Goal: Register for event/course

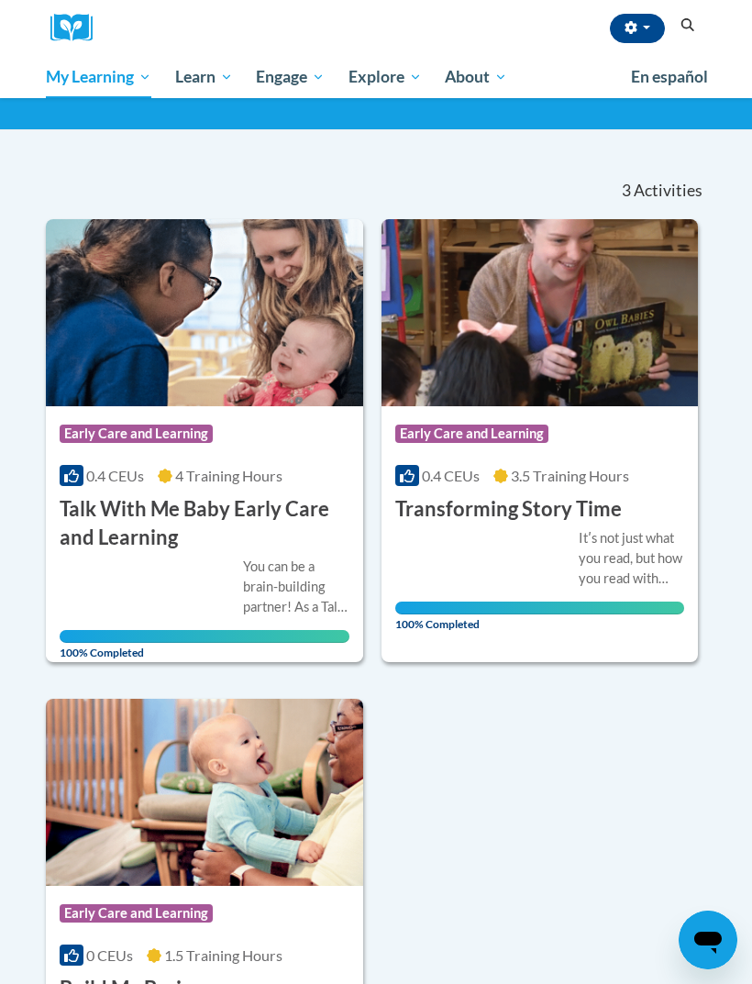
click at [0, 0] on span "Early Care and Learning" at bounding box center [0, 0] width 0 height 0
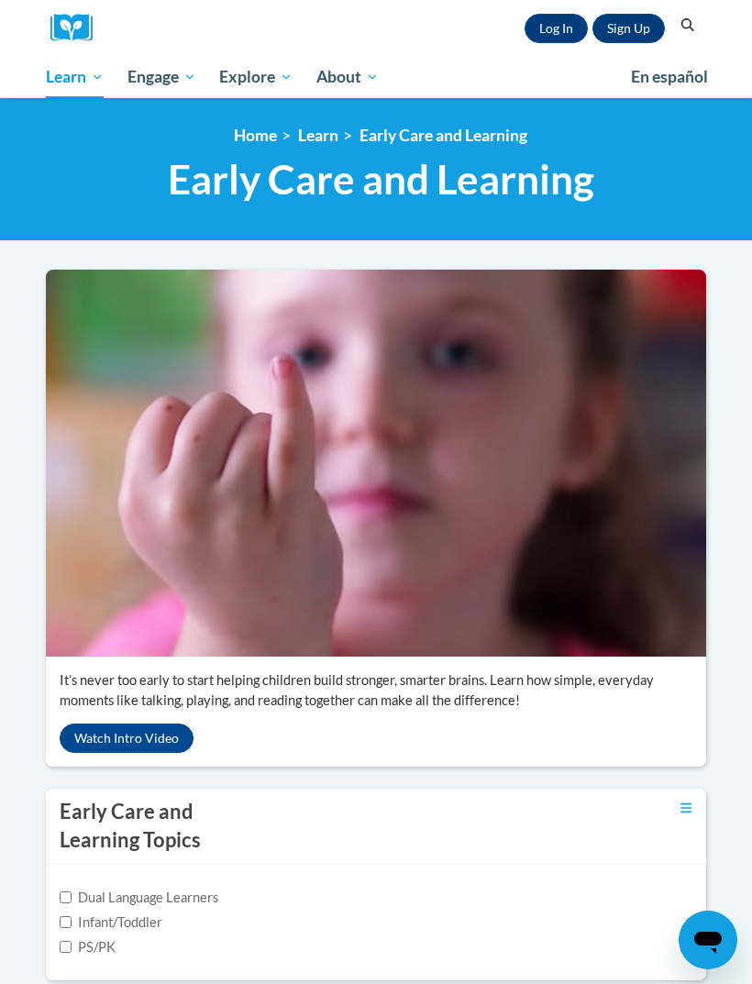
click at [556, 25] on link "Log In" at bounding box center [555, 28] width 63 height 29
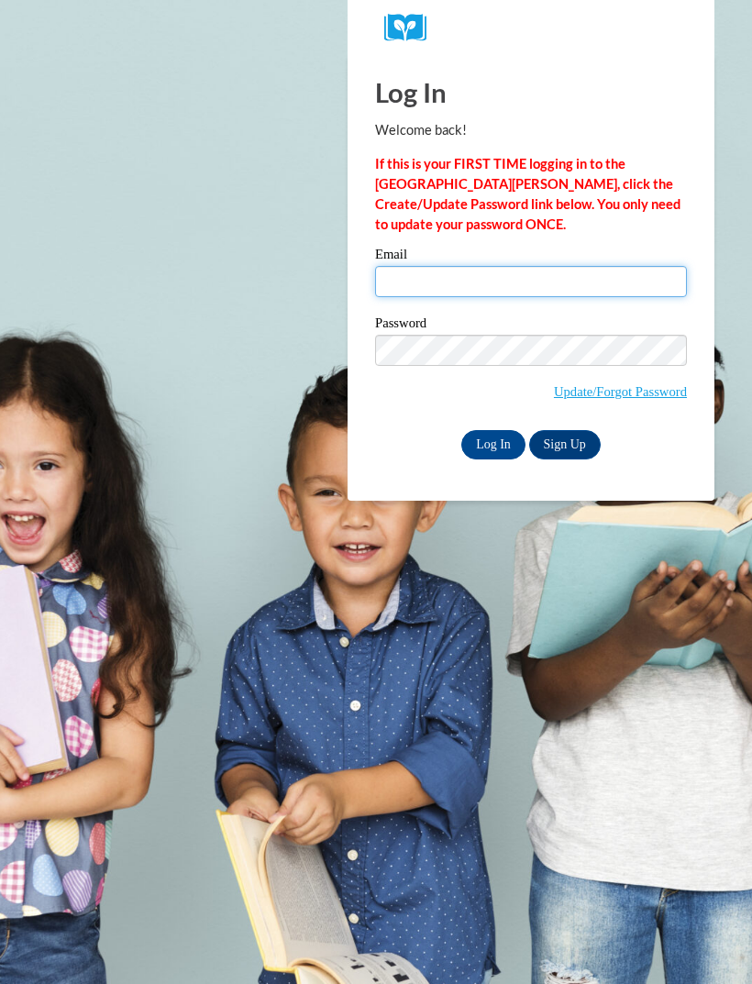
click at [582, 284] on input "Email" at bounding box center [531, 281] width 312 height 31
type input "ebaptista1497@gmail.com"
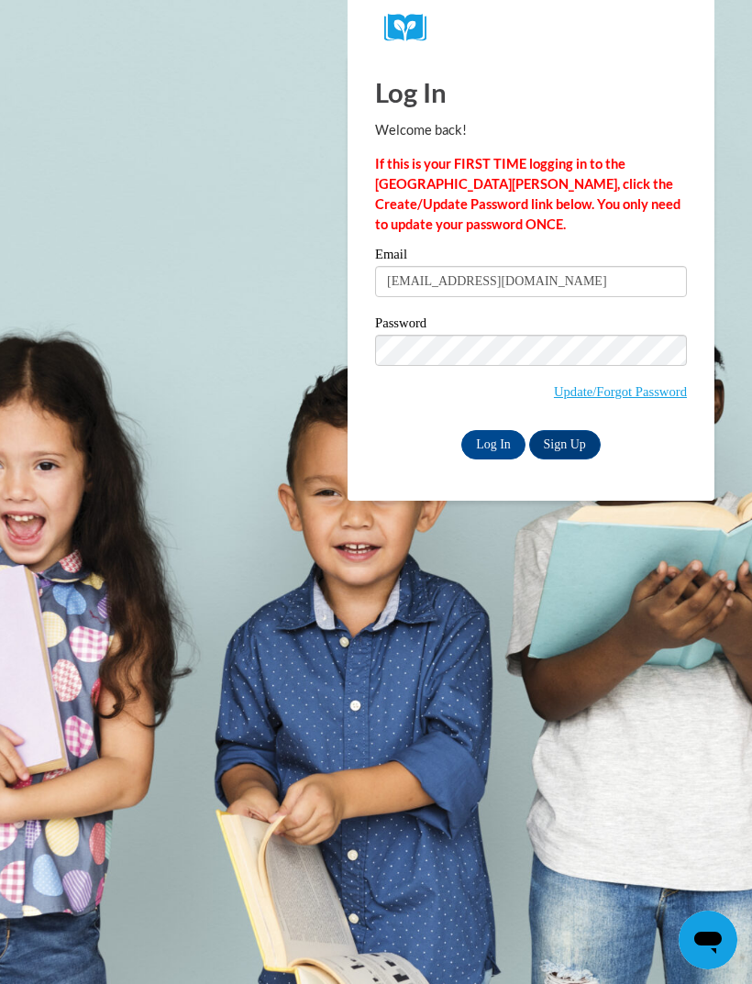
click at [494, 455] on input "Log In" at bounding box center [493, 444] width 64 height 29
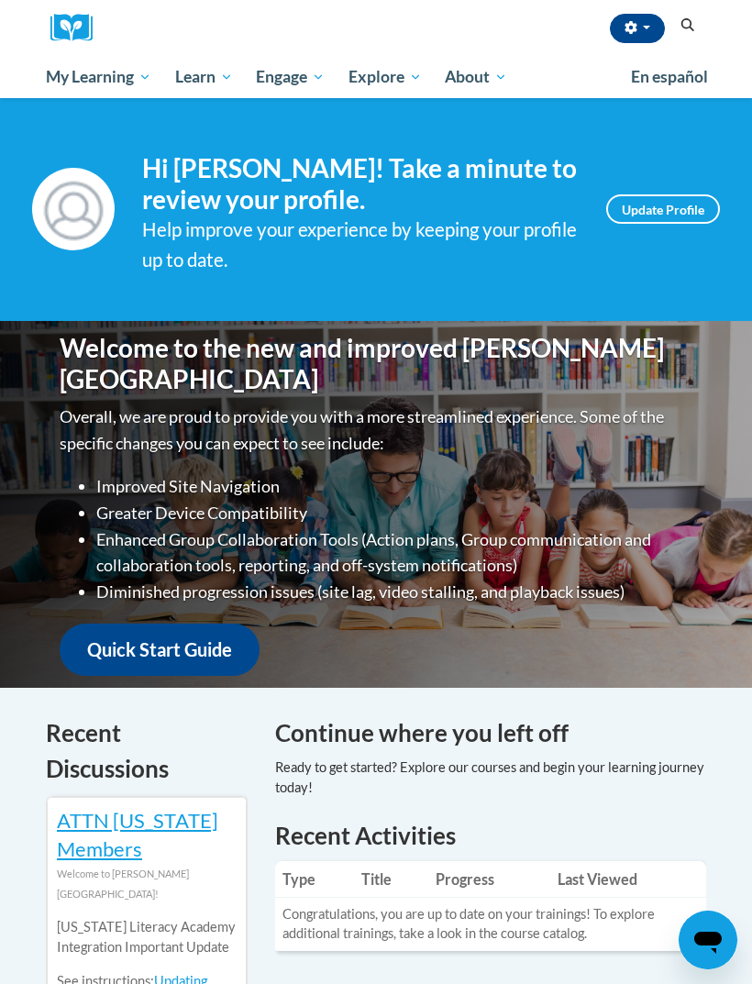
click at [0, 0] on link "Certificates" at bounding box center [0, 0] width 0 height 0
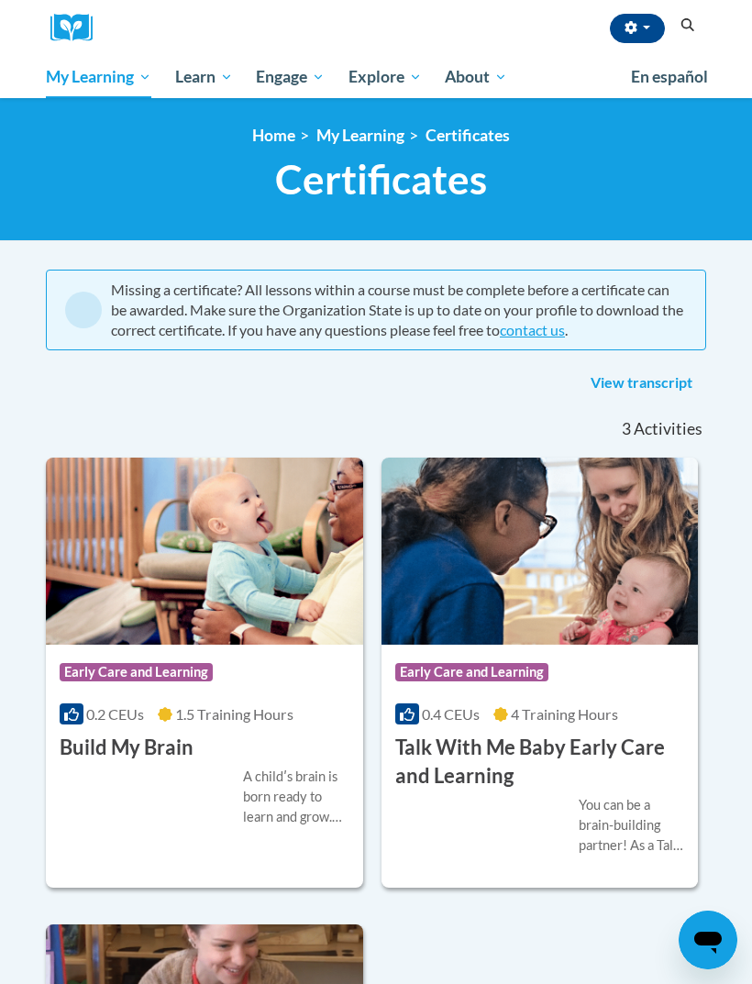
click at [0, 0] on span "Early Care and Learning" at bounding box center [0, 0] width 0 height 0
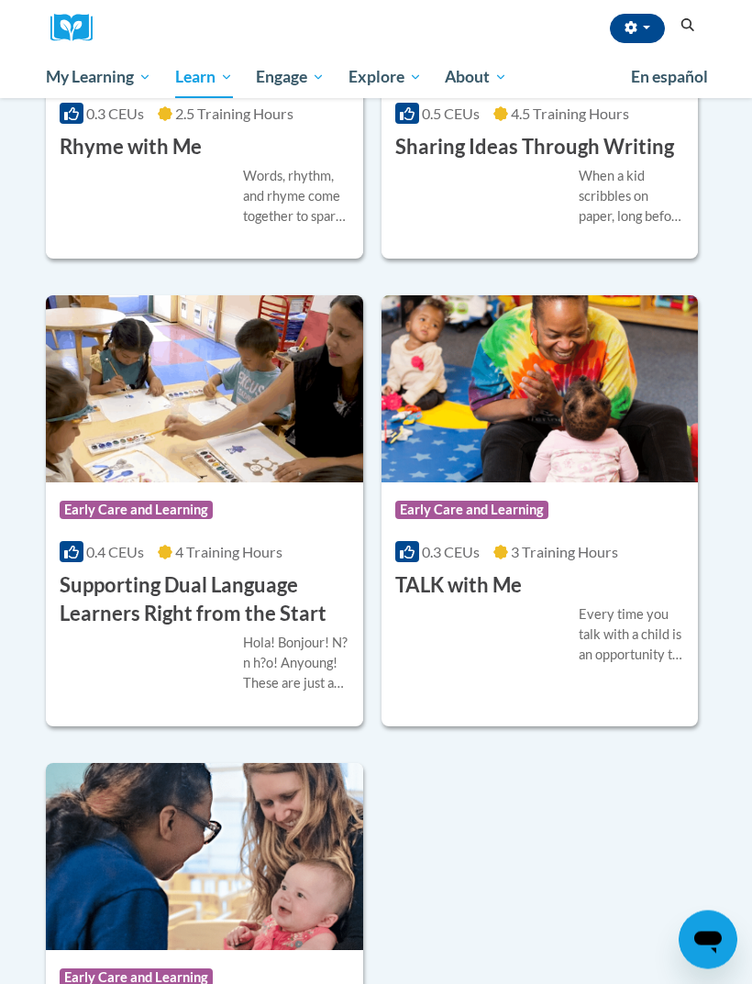
scroll to position [3637, 0]
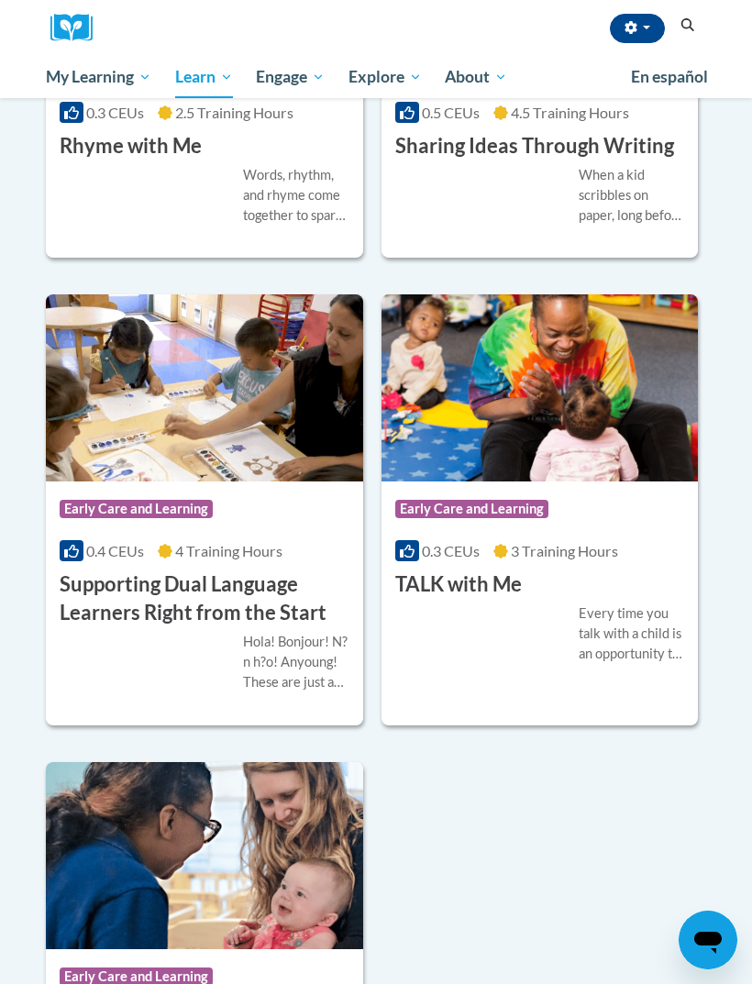
click at [521, 518] on span "Early Care and Learning" at bounding box center [471, 509] width 153 height 18
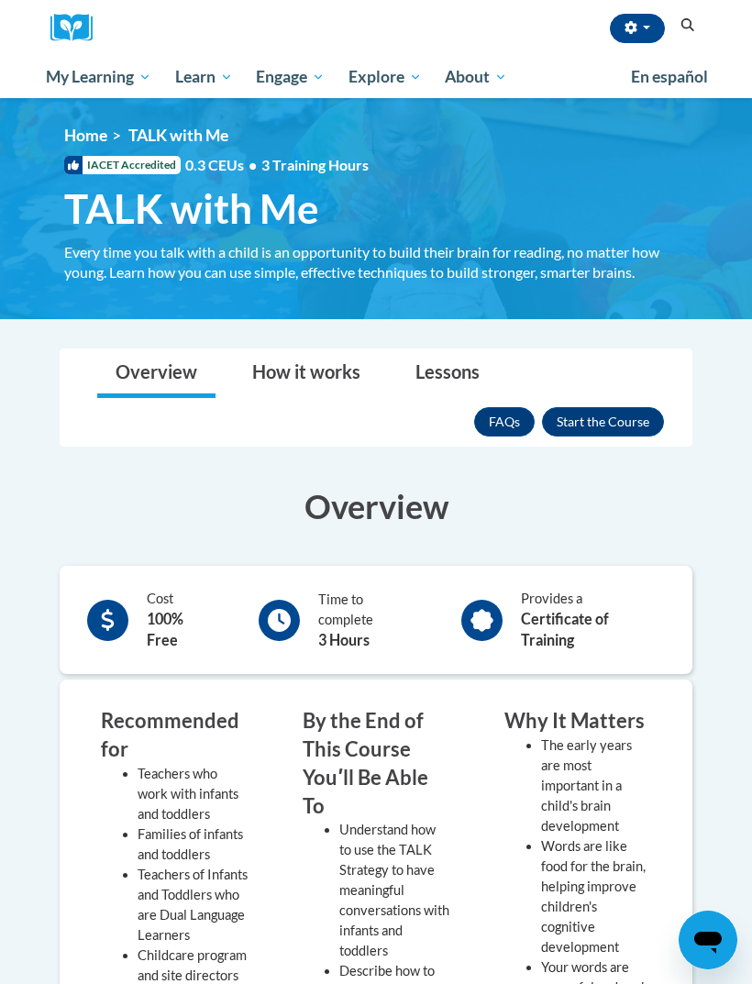
click at [598, 428] on button "Enroll" at bounding box center [603, 421] width 122 height 29
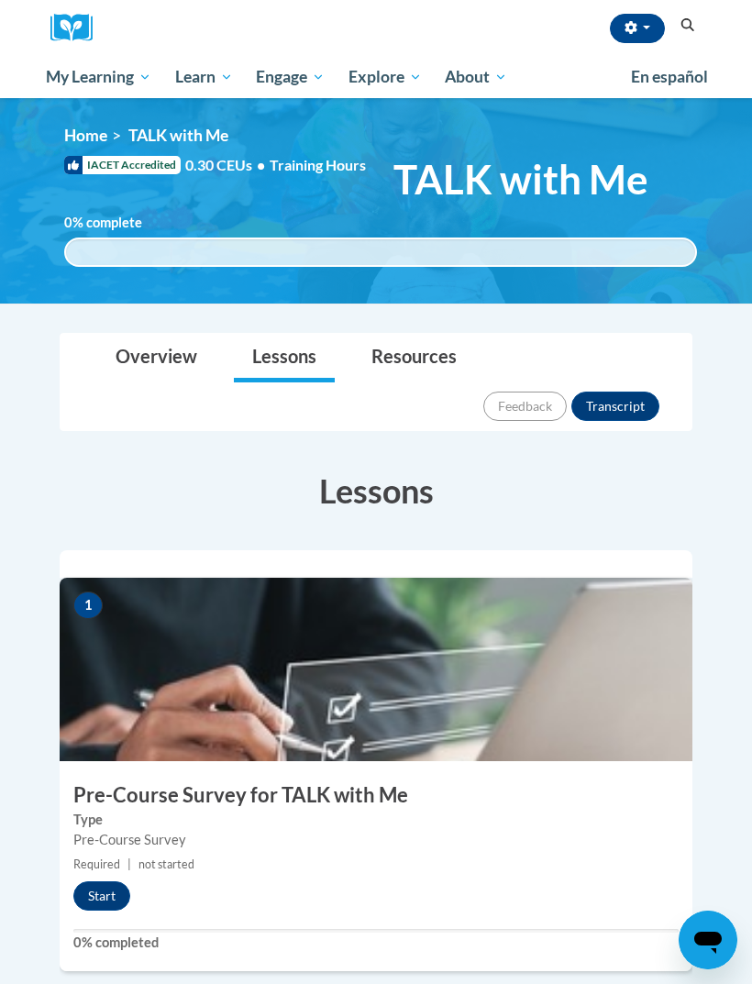
click at [91, 881] on button "Start" at bounding box center [101, 895] width 57 height 29
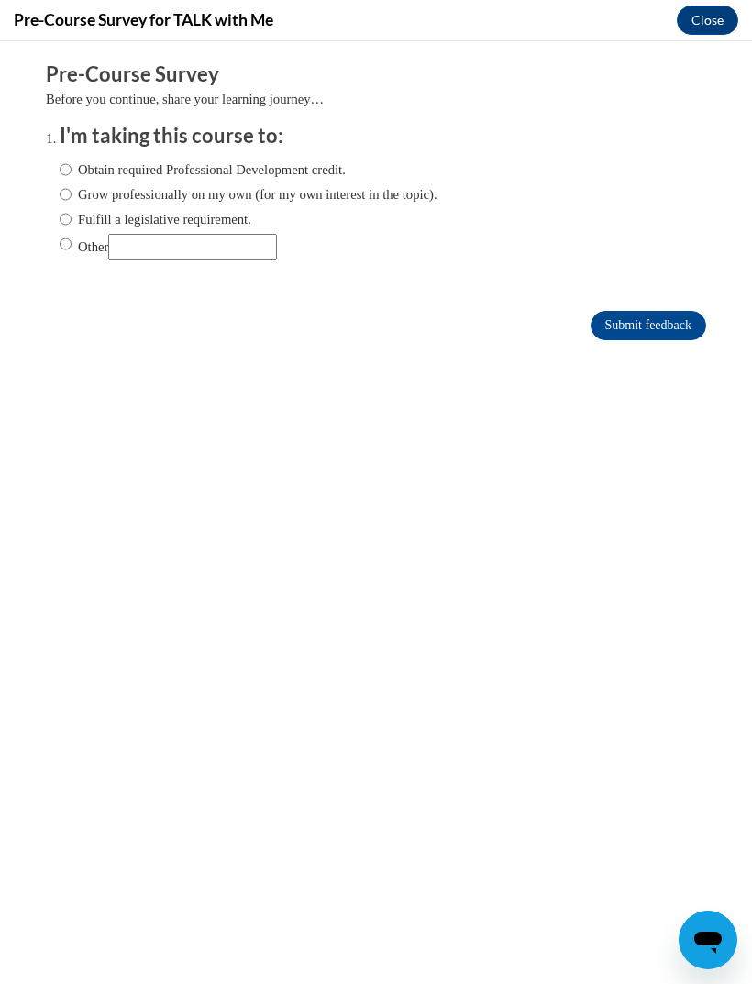
click at [125, 184] on label "Grow professionally on my own (for my own interest in the topic)." at bounding box center [249, 194] width 378 height 20
click at [72, 184] on input "Grow professionally on my own (for my own interest in the topic)." at bounding box center [66, 194] width 12 height 20
radio input "true"
click at [80, 160] on label "Obtain required Professional Development credit." at bounding box center [203, 170] width 286 height 20
click at [72, 160] on input "Obtain required Professional Development credit." at bounding box center [66, 170] width 12 height 20
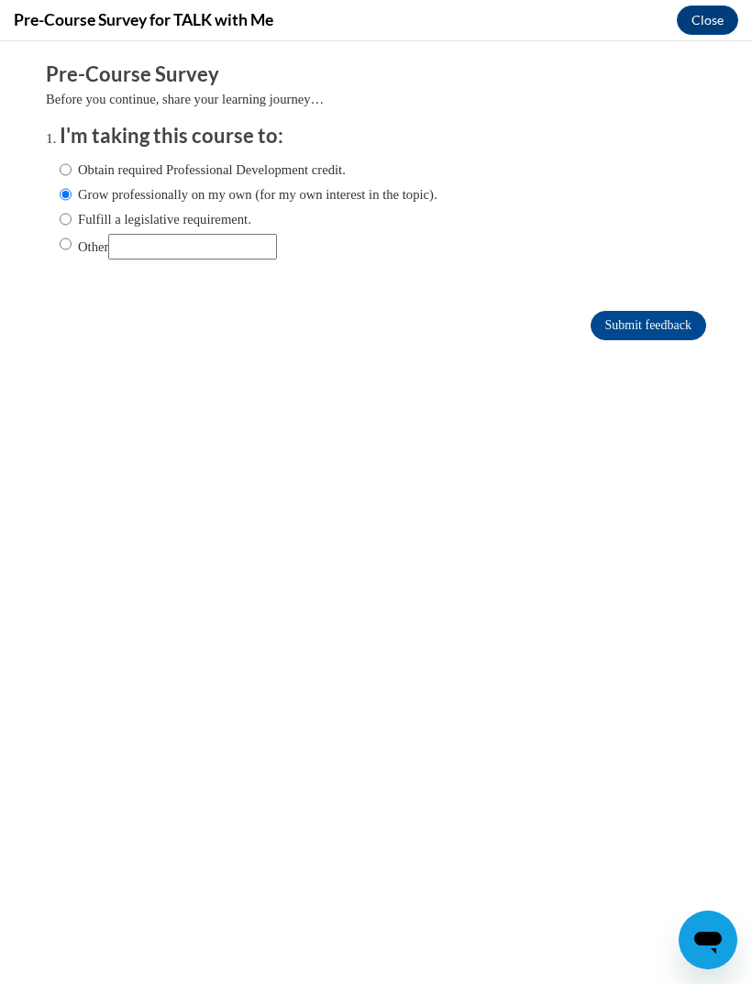
radio input "true"
click at [664, 324] on input "Submit feedback" at bounding box center [648, 325] width 116 height 29
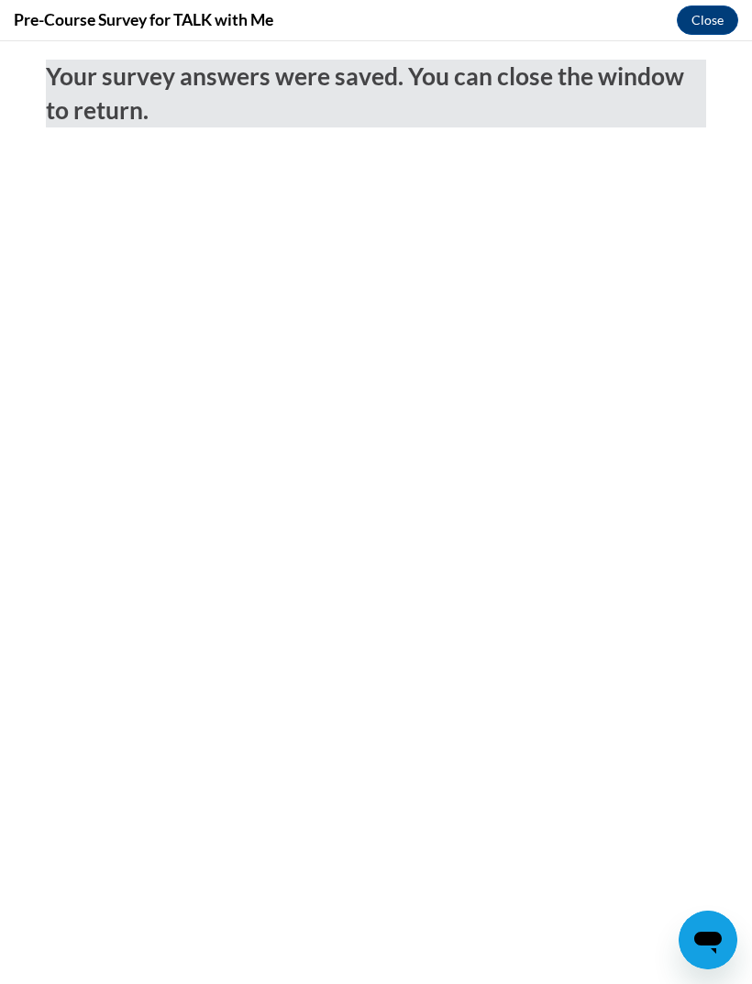
click at [720, 17] on button "Close" at bounding box center [707, 20] width 61 height 29
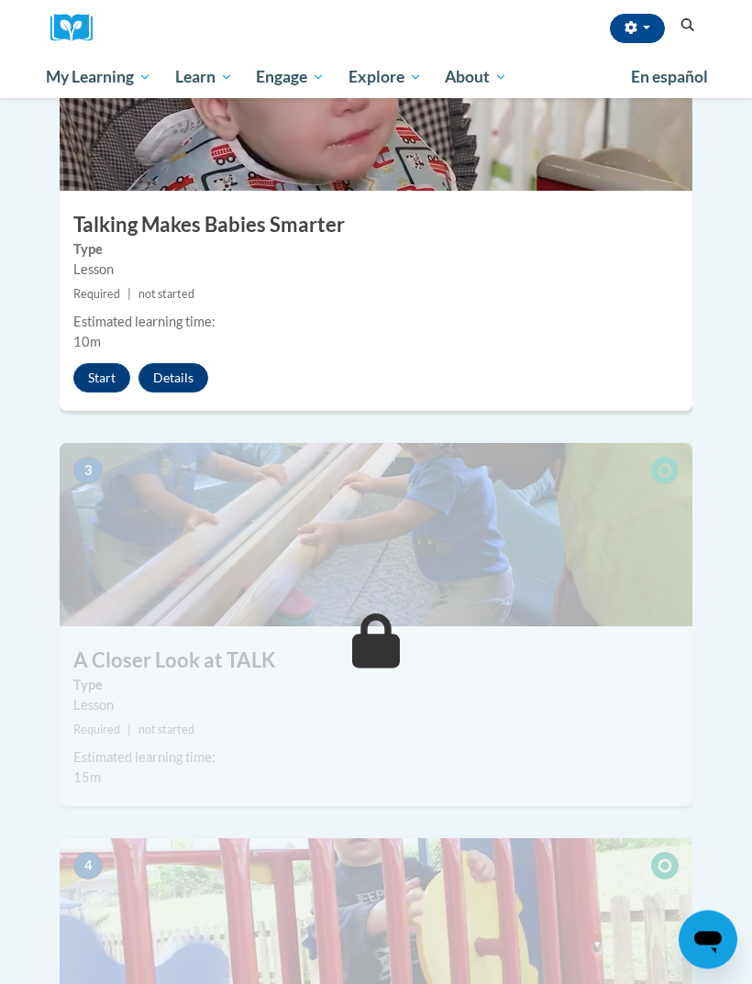
scroll to position [1017, 0]
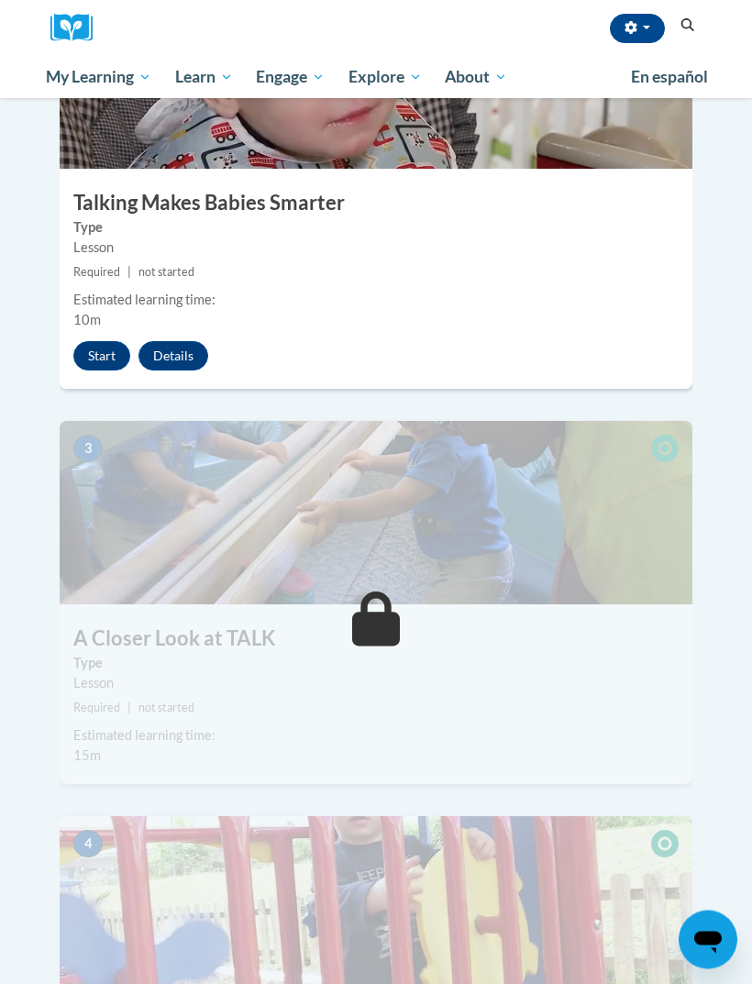
click at [86, 342] on button "Start" at bounding box center [101, 356] width 57 height 29
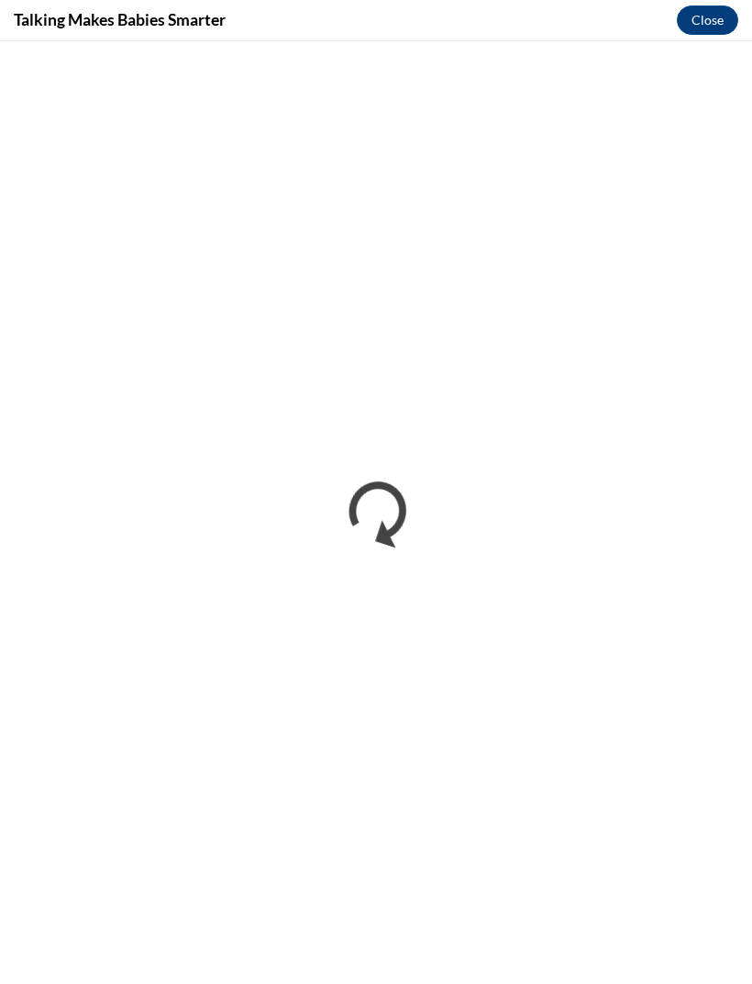
scroll to position [0, 0]
